Goal: Navigation & Orientation: Find specific page/section

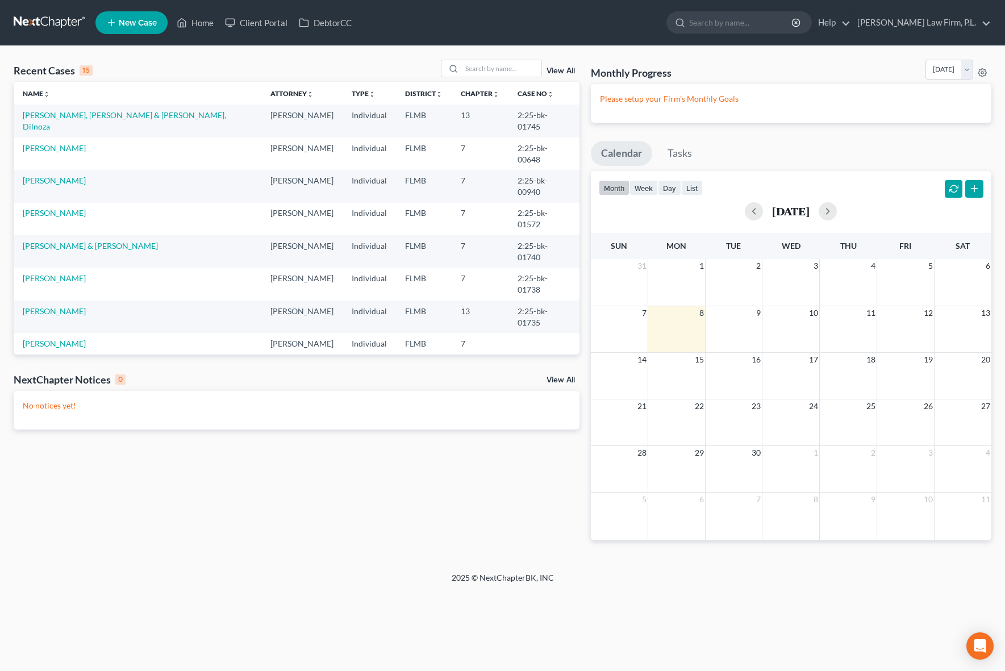
click at [151, 461] on div "Recent Cases 15 View All Name unfold_more expand_more expand_less Attorney unfo…" at bounding box center [296, 309] width 577 height 499
click at [151, 458] on div "Recent Cases 15 View All Name unfold_more expand_more expand_less Attorney unfo…" at bounding box center [296, 309] width 577 height 499
click at [57, 482] on div "Recent Cases 15 View All Name unfold_more expand_more expand_less Attorney unfo…" at bounding box center [297, 309] width 578 height 499
click at [93, 511] on div "Recent Cases 15 View All Name unfold_more expand_more expand_less Attorney unfo…" at bounding box center [297, 309] width 578 height 499
click at [89, 505] on div "Recent Cases 15 View All Name unfold_more expand_more expand_less Attorney unfo…" at bounding box center [297, 309] width 578 height 499
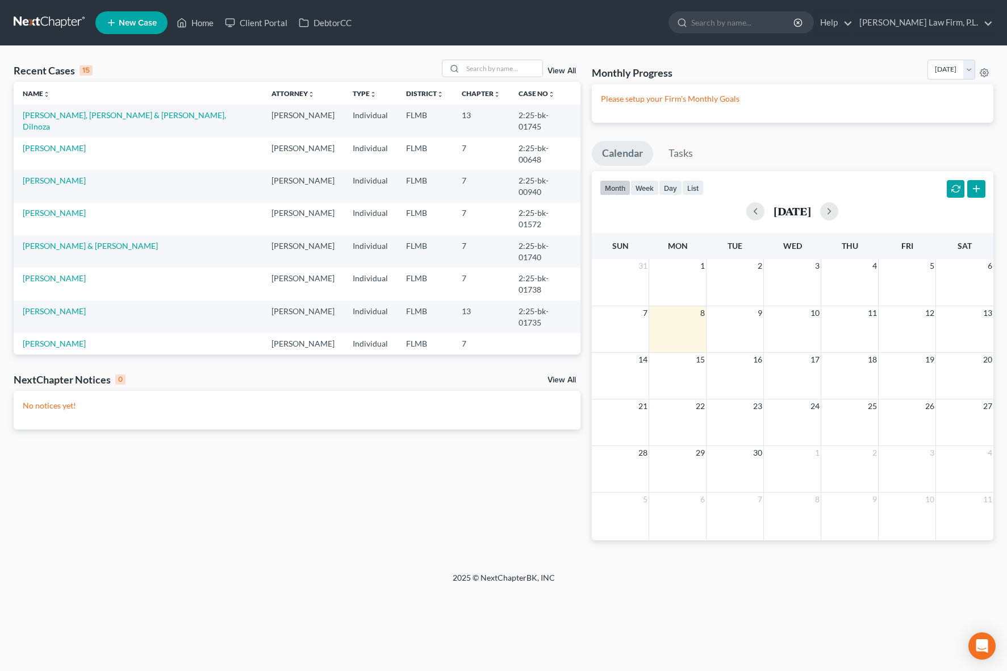
click at [89, 505] on div "Recent Cases 15 View All Name unfold_more expand_more expand_less Attorney unfo…" at bounding box center [297, 309] width 578 height 499
click at [32, 496] on div "Recent Cases 15 View All Name unfold_more expand_more expand_less Attorney unfo…" at bounding box center [297, 309] width 578 height 499
click at [64, 501] on div "Recent Cases 15 View All Name unfold_more expand_more expand_less Attorney unfo…" at bounding box center [297, 309] width 578 height 499
click at [101, 526] on div "Recent Cases 15 View All Name unfold_more expand_more expand_less Attorney unfo…" at bounding box center [297, 309] width 578 height 499
click at [49, 523] on div "Recent Cases 15 View All Name unfold_more expand_more expand_less Attorney unfo…" at bounding box center [297, 309] width 578 height 499
